Goal: Task Accomplishment & Management: Manage account settings

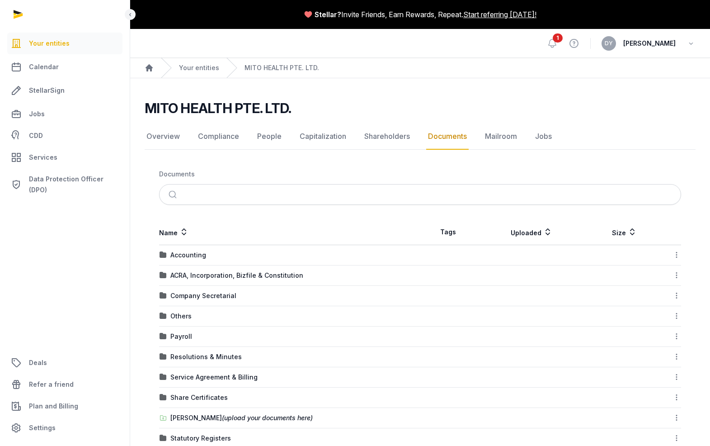
scroll to position [41, 0]
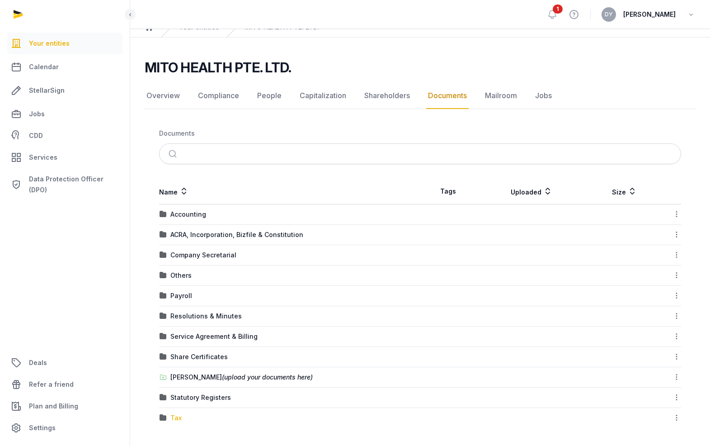
click at [177, 420] on div "Tax" at bounding box center [175, 417] width 11 height 9
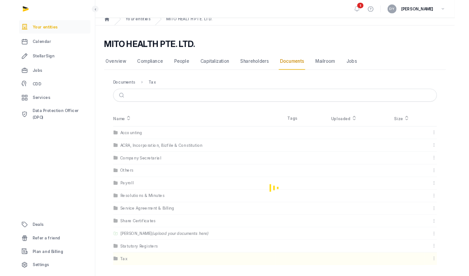
scroll to position [0, 0]
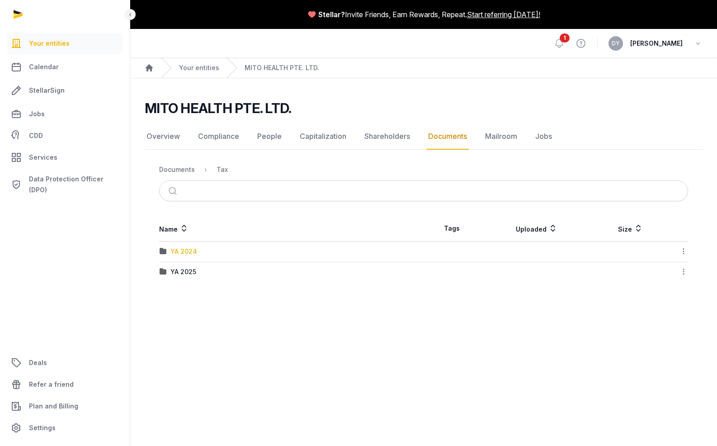
click at [179, 249] on div "YA 2024" at bounding box center [183, 251] width 27 height 9
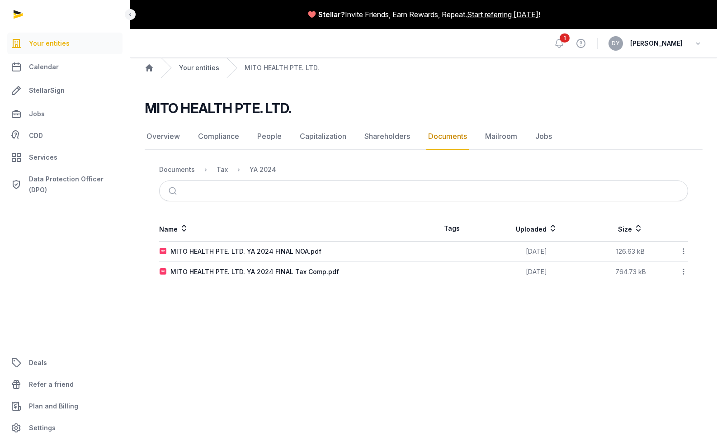
click at [204, 66] on link "Your entities" at bounding box center [199, 67] width 40 height 9
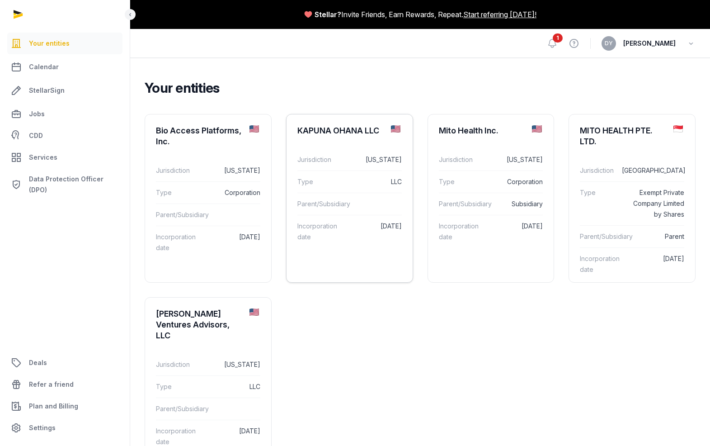
click at [383, 195] on div "Parent/Subsidiary" at bounding box center [349, 204] width 104 height 22
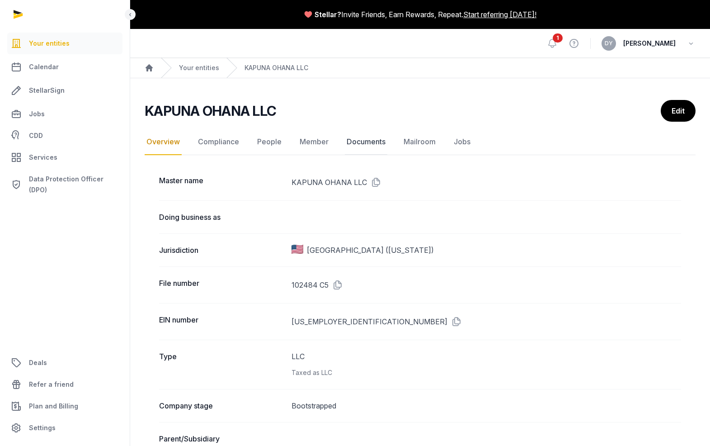
click at [361, 142] on link "Documents" at bounding box center [366, 142] width 42 height 26
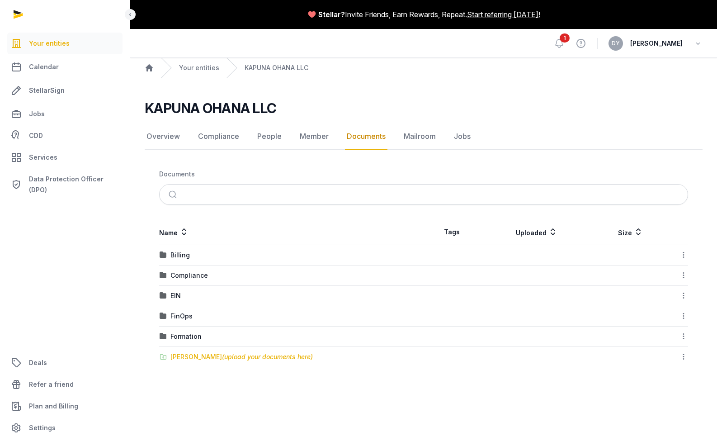
click at [189, 357] on div "[PERSON_NAME] (upload your documents here)" at bounding box center [241, 356] width 142 height 9
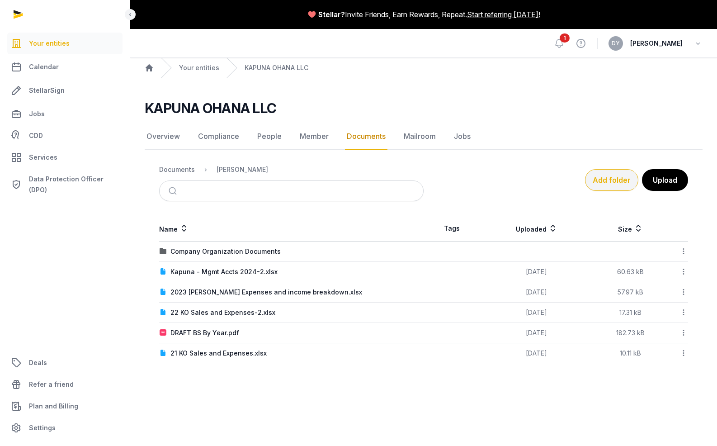
click at [603, 176] on button "Add folder" at bounding box center [611, 180] width 53 height 22
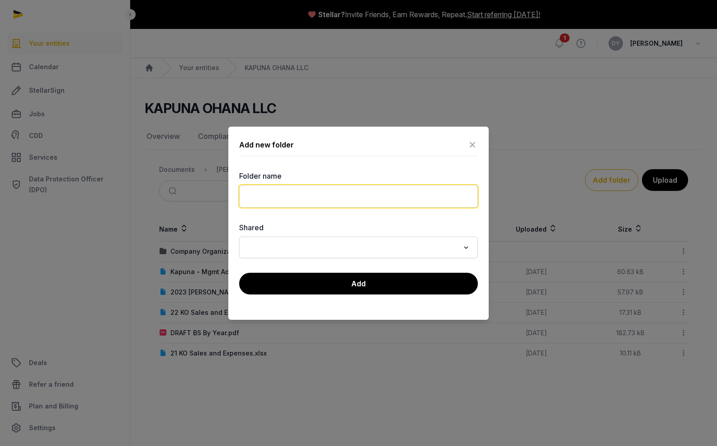
click at [333, 195] on input "text" at bounding box center [358, 196] width 239 height 23
type input "**********"
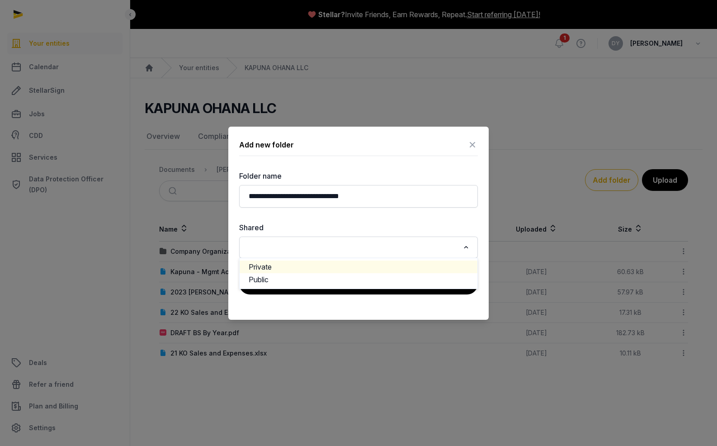
click at [479, 143] on div "**********" at bounding box center [358, 223] width 260 height 193
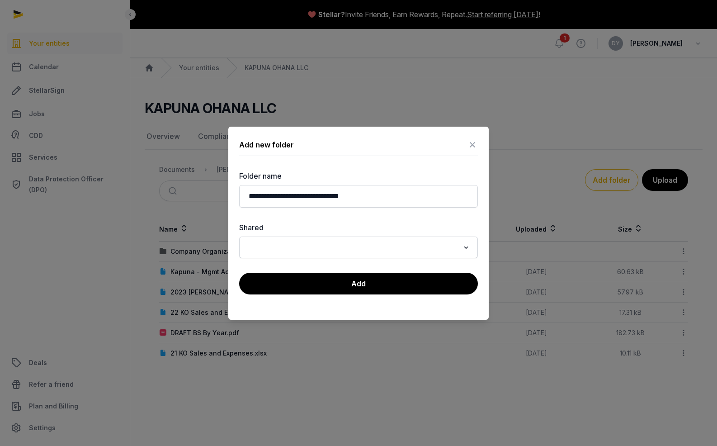
click at [474, 143] on icon at bounding box center [472, 144] width 11 height 14
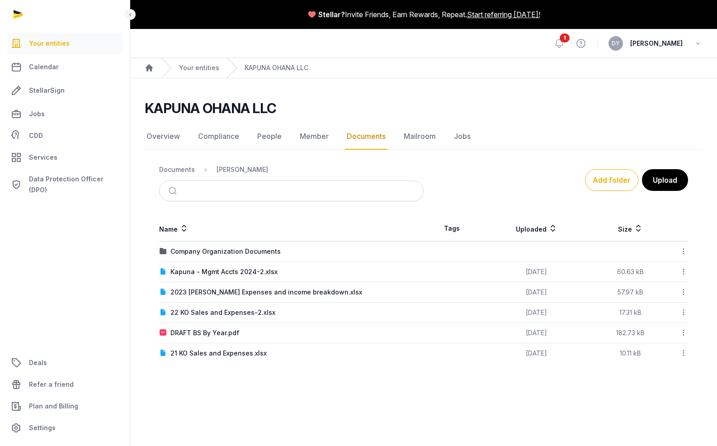
click at [683, 254] on icon at bounding box center [684, 250] width 8 height 9
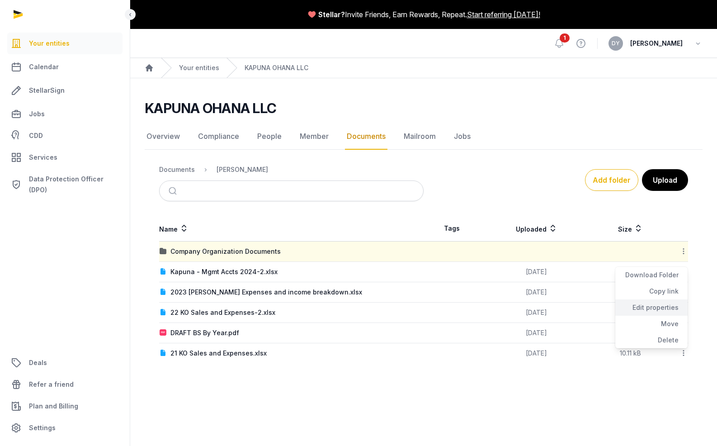
click at [673, 310] on div "Edit properties" at bounding box center [651, 307] width 72 height 16
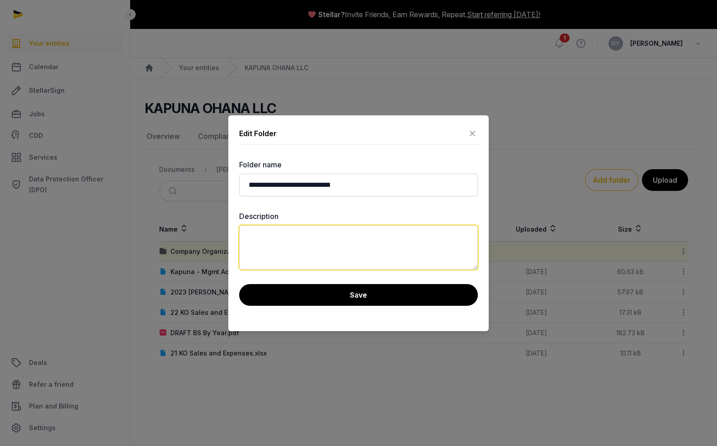
click at [438, 232] on textarea at bounding box center [358, 247] width 239 height 44
click at [470, 132] on icon at bounding box center [472, 133] width 11 height 14
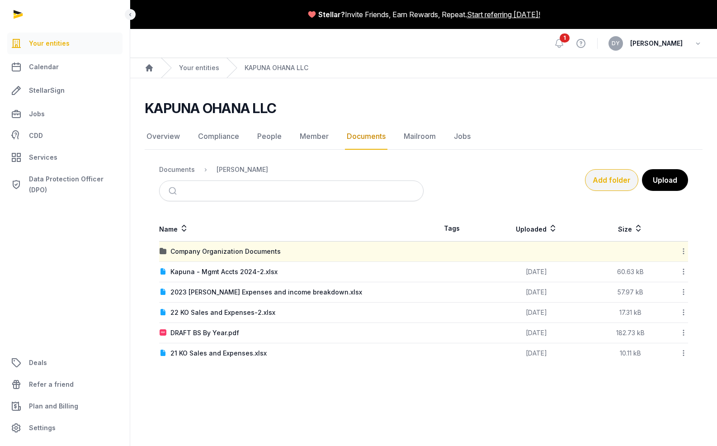
click at [625, 184] on button "Add folder" at bounding box center [611, 180] width 53 height 22
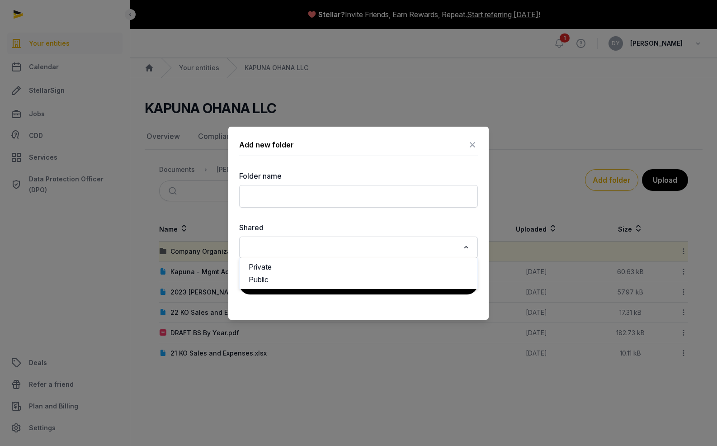
click at [333, 243] on input "Search for option" at bounding box center [352, 247] width 215 height 13
click at [310, 269] on li "Private" at bounding box center [359, 266] width 238 height 13
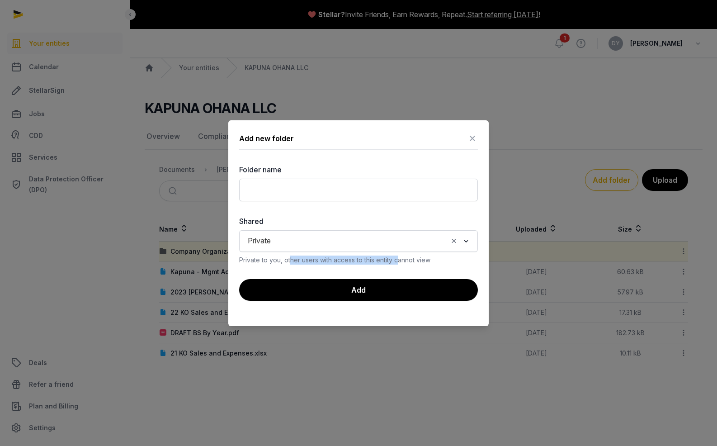
drag, startPoint x: 291, startPoint y: 261, endPoint x: 400, endPoint y: 262, distance: 109.4
click at [399, 262] on div "Private to you, other users with access to this entity cannot view" at bounding box center [358, 259] width 239 height 9
click at [379, 269] on div "Add new folder Folder name Shared Private Loading... Private to you, other user…" at bounding box center [358, 223] width 260 height 206
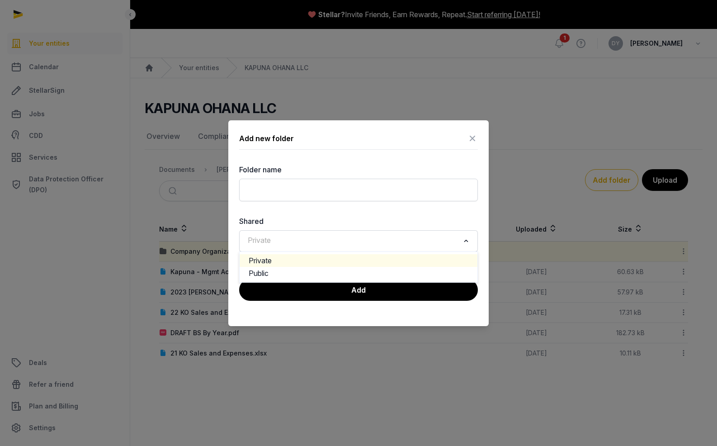
click at [467, 242] on icon "Search for option" at bounding box center [466, 241] width 9 height 11
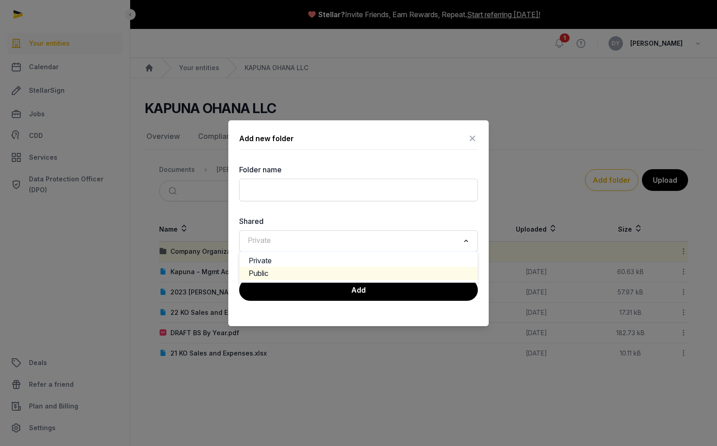
click at [393, 270] on li "Public" at bounding box center [359, 273] width 238 height 13
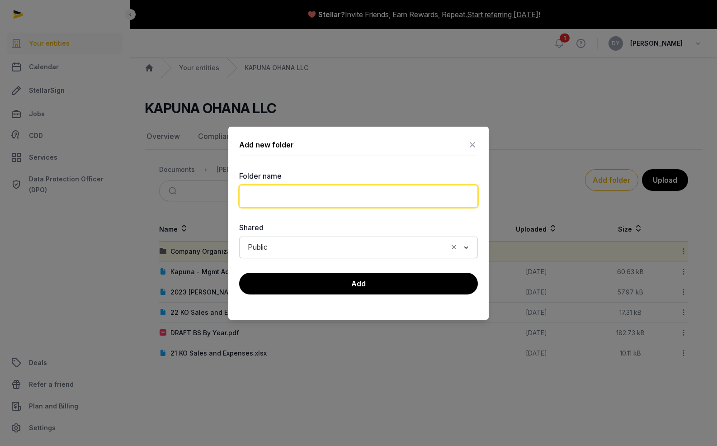
click at [341, 190] on input "text" at bounding box center [358, 196] width 239 height 23
click at [366, 198] on input "**********" at bounding box center [358, 196] width 239 height 23
drag, startPoint x: 266, startPoint y: 198, endPoint x: 389, endPoint y: 197, distance: 123.0
click at [389, 197] on input "**********" at bounding box center [358, 196] width 239 height 23
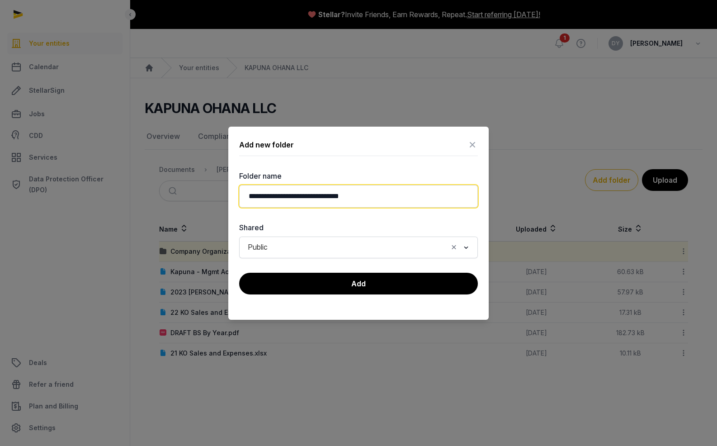
click at [319, 196] on input "**********" at bounding box center [358, 196] width 239 height 23
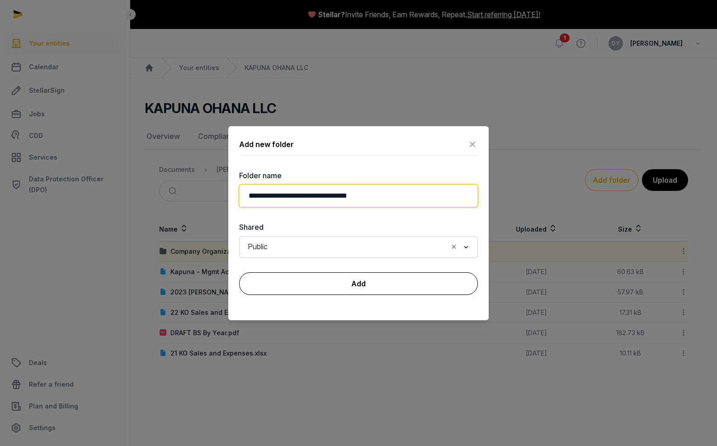
type input "**********"
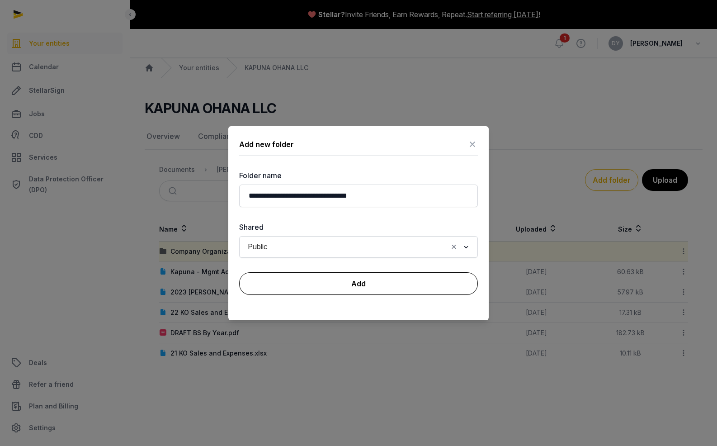
click at [367, 281] on button "Add" at bounding box center [358, 283] width 239 height 23
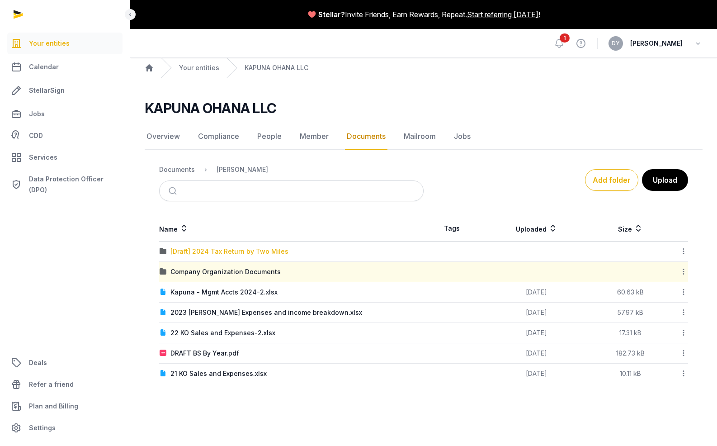
click at [238, 254] on div "[Draft] 2024 Tax Return by Two Miles" at bounding box center [229, 251] width 118 height 9
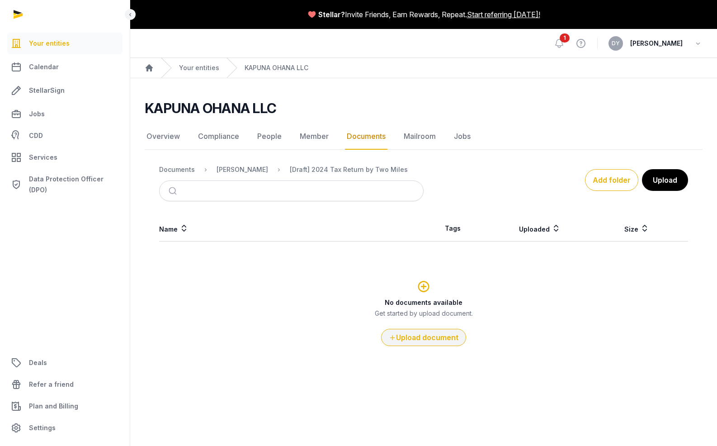
click at [420, 334] on button "Upload document" at bounding box center [423, 337] width 85 height 17
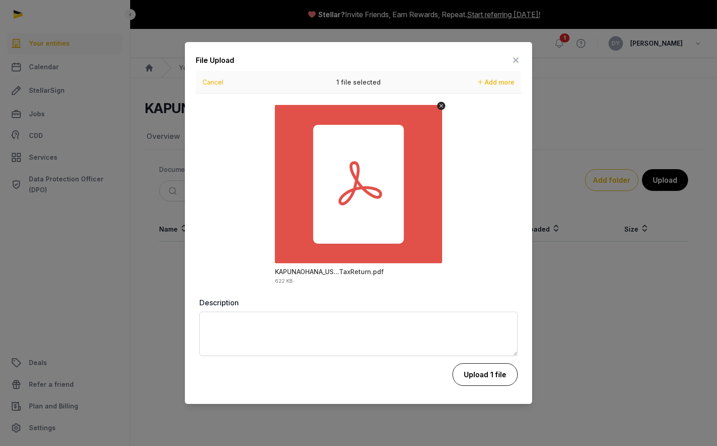
click at [477, 378] on button "Upload 1 file" at bounding box center [485, 374] width 65 height 23
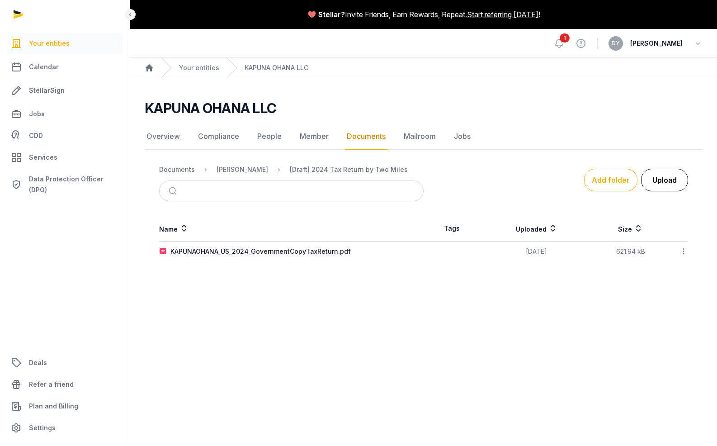
click at [655, 182] on button "Upload" at bounding box center [664, 180] width 47 height 23
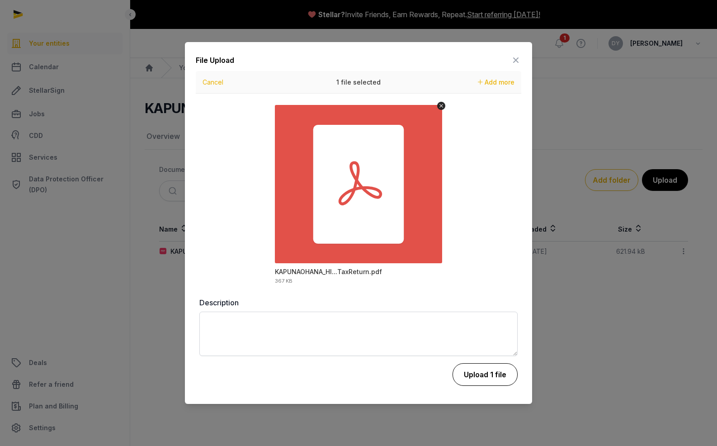
click at [486, 378] on button "Upload 1 file" at bounding box center [485, 374] width 65 height 23
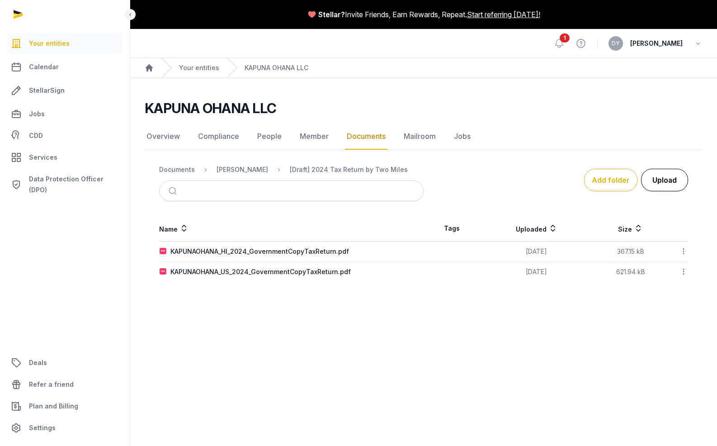
click at [678, 180] on button "Upload" at bounding box center [664, 180] width 47 height 23
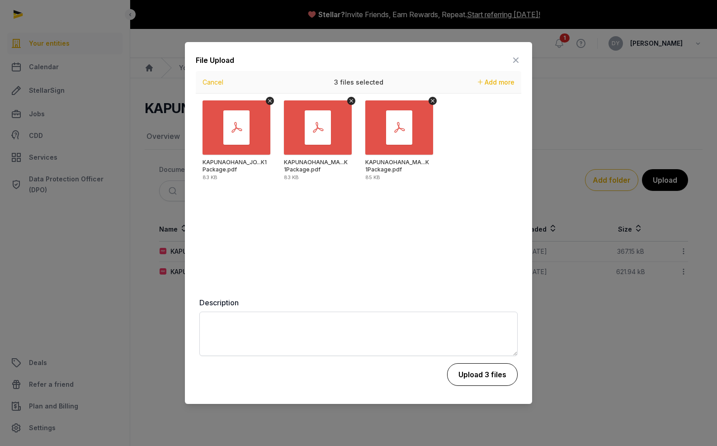
click at [476, 376] on button "Upload 3 files" at bounding box center [482, 374] width 71 height 23
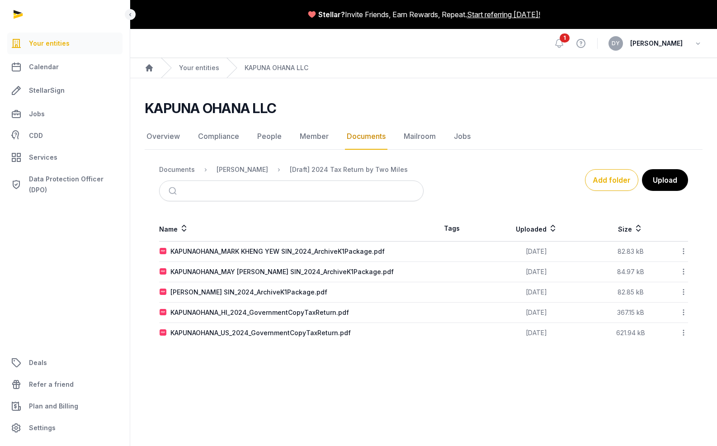
click at [534, 230] on th "Uploaded" at bounding box center [537, 229] width 112 height 26
click at [551, 231] on icon at bounding box center [552, 228] width 9 height 11
click at [354, 138] on link "Documents" at bounding box center [366, 136] width 42 height 26
click at [254, 172] on div "[PERSON_NAME]" at bounding box center [243, 169] width 52 height 9
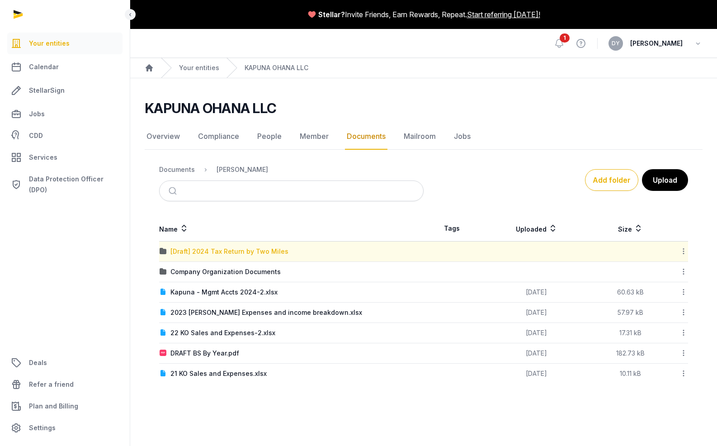
click at [232, 251] on div "[Draft] 2024 Tax Return by Two Miles" at bounding box center [229, 251] width 118 height 9
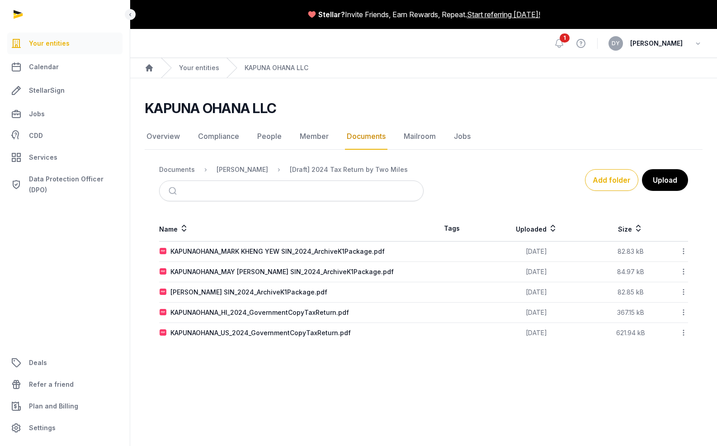
click at [536, 234] on th "Uploaded" at bounding box center [537, 229] width 112 height 26
click at [550, 231] on icon at bounding box center [552, 228] width 9 height 11
